Goal: Task Accomplishment & Management: Manage account settings

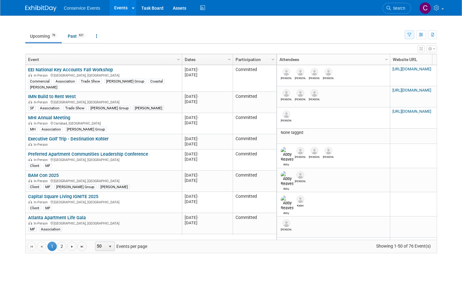
click at [411, 37] on button "button" at bounding box center [409, 34] width 10 height 9
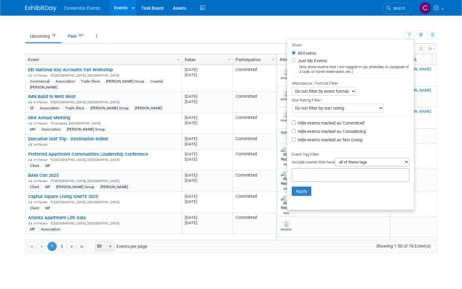
click at [328, 130] on label "Hide events marked as 'Considering'" at bounding box center [331, 131] width 70 height 6
click at [296, 130] on input "Hide events marked as 'Considering'" at bounding box center [294, 131] width 4 height 4
checkbox input "true"
click at [326, 142] on label "Hide events marked as 'Not Going'" at bounding box center [329, 140] width 67 height 6
click at [296, 142] on input "Hide events marked as 'Not Going'" at bounding box center [294, 140] width 4 height 4
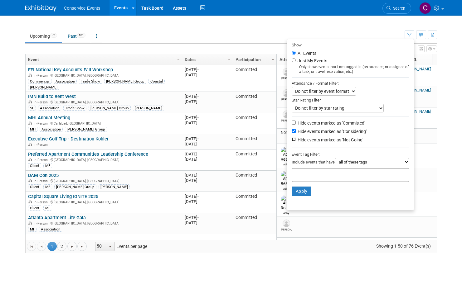
checkbox input "true"
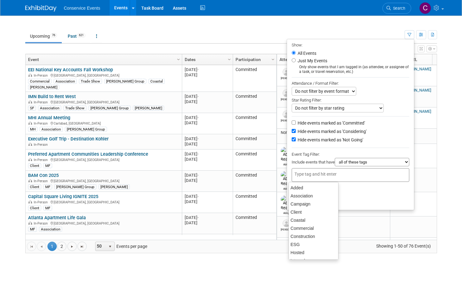
click at [347, 173] on div at bounding box center [351, 175] width 118 height 14
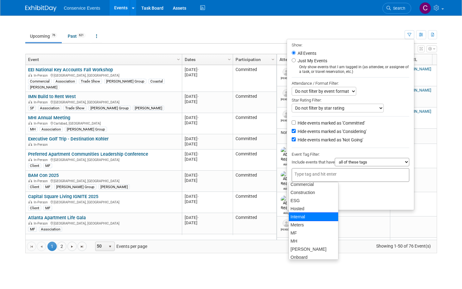
scroll to position [45, 0]
click at [315, 246] on div "[PERSON_NAME]" at bounding box center [313, 248] width 50 height 9
type input "[PERSON_NAME]"
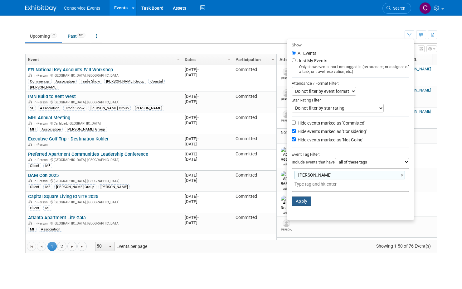
click at [292, 202] on button "Apply" at bounding box center [302, 201] width 20 height 9
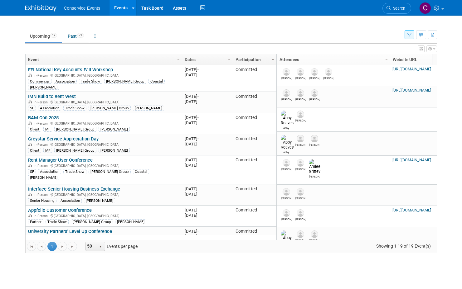
click at [411, 35] on button "button" at bounding box center [409, 34] width 10 height 9
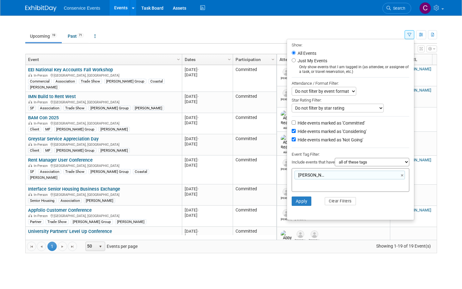
click at [347, 30] on ul "Upcoming 19 Past 71 All Events 90 Past and Upcoming Grouped Annually Events gro…" at bounding box center [214, 37] width 379 height 14
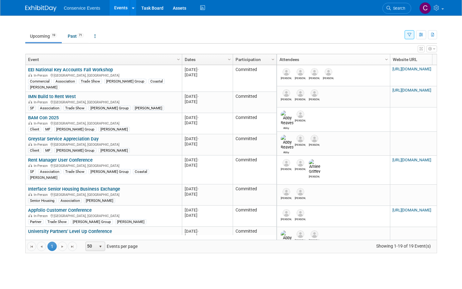
click at [433, 50] on icon "button" at bounding box center [434, 49] width 2 height 4
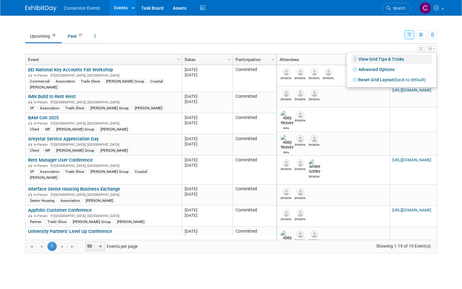
click at [385, 57] on link "View Grid Tips & Tricks" at bounding box center [391, 59] width 81 height 9
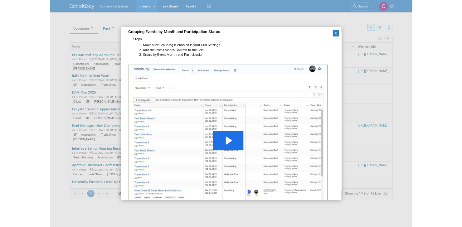
scroll to position [569, 0]
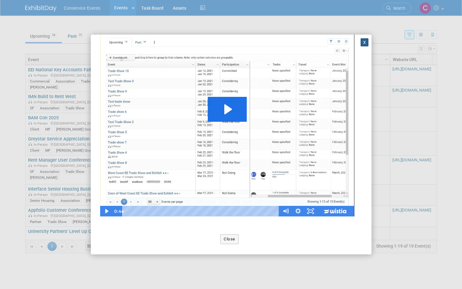
click at [360, 44] on button "X" at bounding box center [364, 42] width 8 height 8
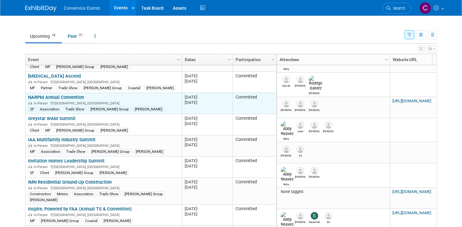
scroll to position [240, 0]
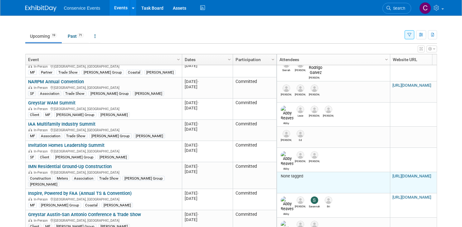
click at [416, 174] on link "https://informaconnect.com/imn-residential-ground-up-construction/" at bounding box center [411, 176] width 39 height 5
click at [411, 174] on link "https://informaconnect.com/imn-residential-ground-up-construction/" at bounding box center [411, 176] width 39 height 5
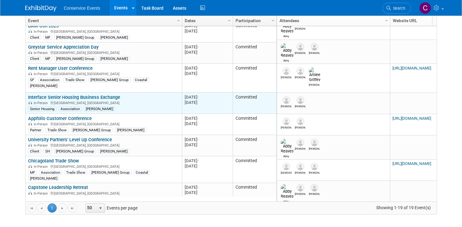
scroll to position [16, 0]
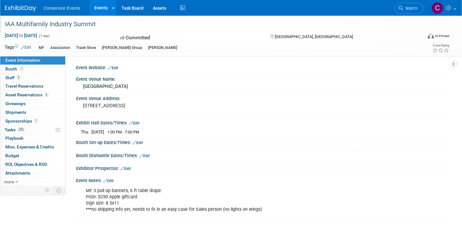
drag, startPoint x: 96, startPoint y: 21, endPoint x: 4, endPoint y: 26, distance: 92.1
click at [4, 26] on div "IAA Multifamily Industry Summit" at bounding box center [207, 24] width 409 height 11
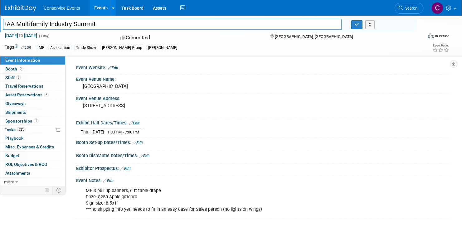
click at [252, 33] on div "Committed" at bounding box center [189, 37] width 142 height 11
click at [118, 68] on link "Edit" at bounding box center [113, 68] width 10 height 4
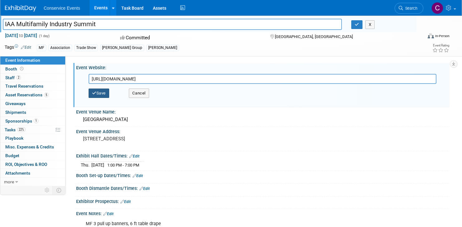
type input "[URL][DOMAIN_NAME]"
click at [105, 94] on button "Save" at bounding box center [99, 93] width 21 height 9
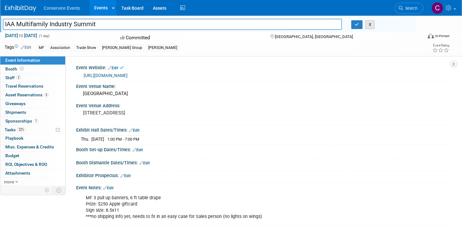
click at [371, 26] on button "X" at bounding box center [370, 24] width 10 height 9
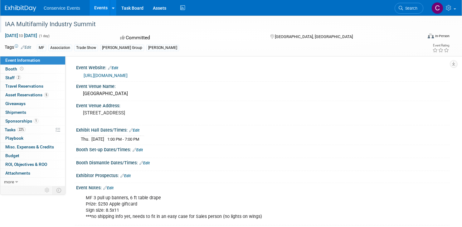
click at [94, 25] on div "IAA Multifamily Industry Summit" at bounding box center [207, 24] width 409 height 11
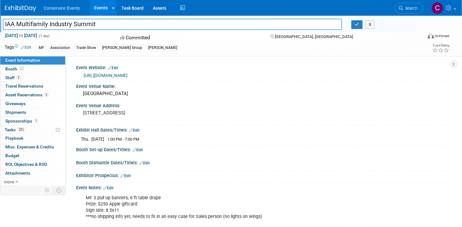
click at [197, 41] on div "Committed" at bounding box center [189, 37] width 142 height 11
click at [128, 73] on link "[URL][DOMAIN_NAME]" at bounding box center [106, 75] width 44 height 5
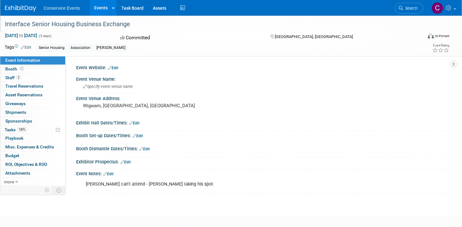
click at [114, 26] on div "Interface Senior Housing Business Exchange" at bounding box center [207, 24] width 409 height 11
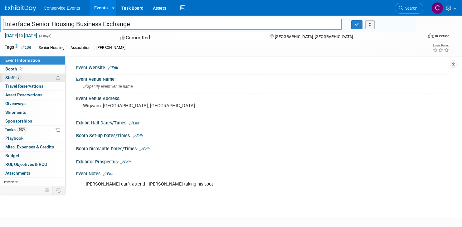
click at [23, 78] on link "2 Staff 2" at bounding box center [32, 78] width 65 height 8
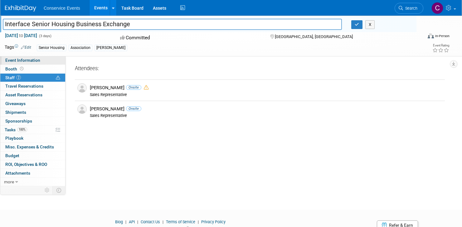
click at [32, 61] on span "Event Information" at bounding box center [22, 60] width 35 height 5
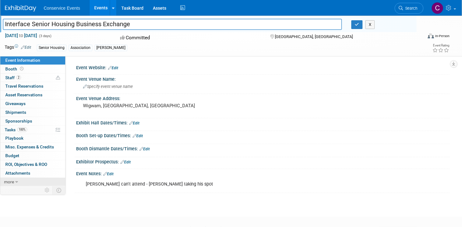
click at [26, 179] on link "more" at bounding box center [32, 182] width 65 height 8
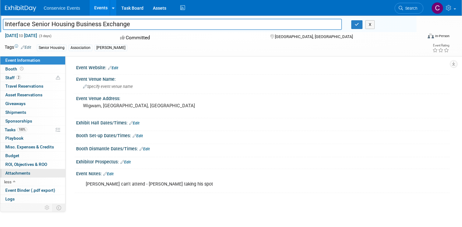
click at [30, 173] on link "0 Attachments 0" at bounding box center [32, 173] width 65 height 8
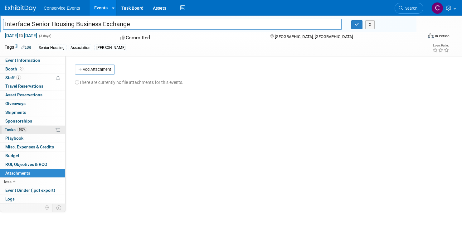
click at [37, 132] on link "100% Tasks 100%" at bounding box center [32, 130] width 65 height 8
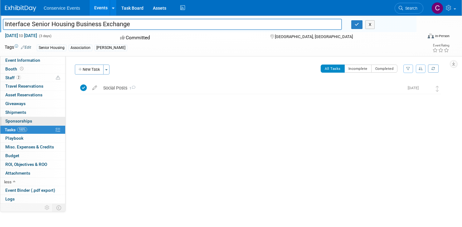
click at [41, 122] on link "0 Sponsorships 0" at bounding box center [32, 121] width 65 height 8
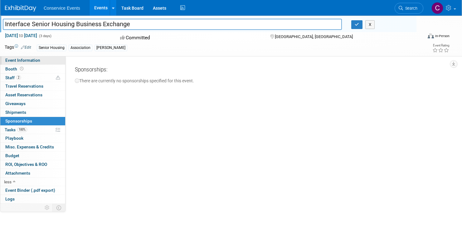
click at [29, 61] on span "Event Information" at bounding box center [22, 60] width 35 height 5
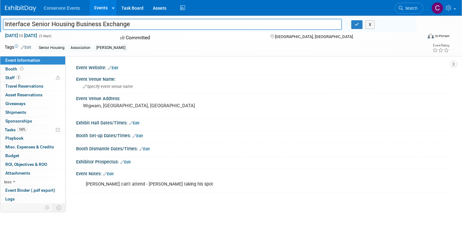
click at [248, 32] on div "Committed" at bounding box center [189, 37] width 142 height 11
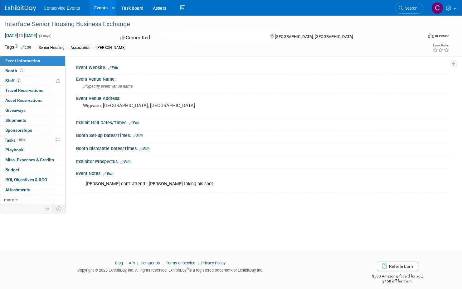
click at [216, 54] on div "Tags Edit Senior Housing Association [PERSON_NAME] Event Rating" at bounding box center [227, 48] width 454 height 11
